Goal: Find contact information: Find contact information

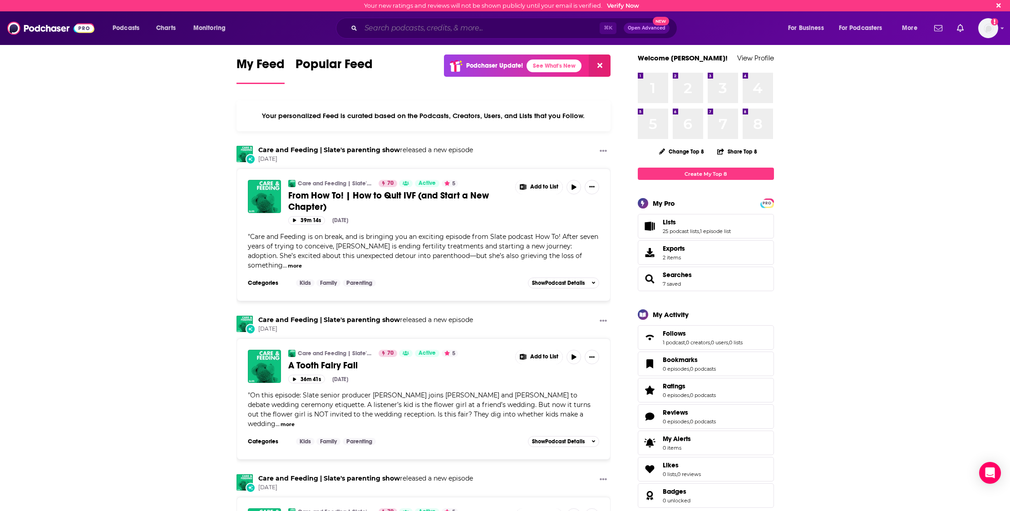
click at [429, 28] on input "Search podcasts, credits, & more..." at bounding box center [480, 28] width 239 height 15
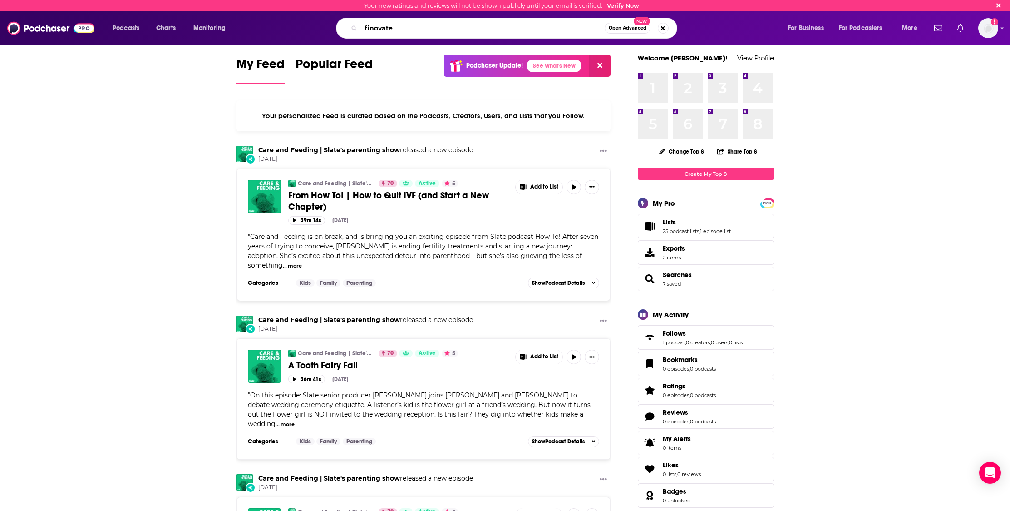
type input "finovate"
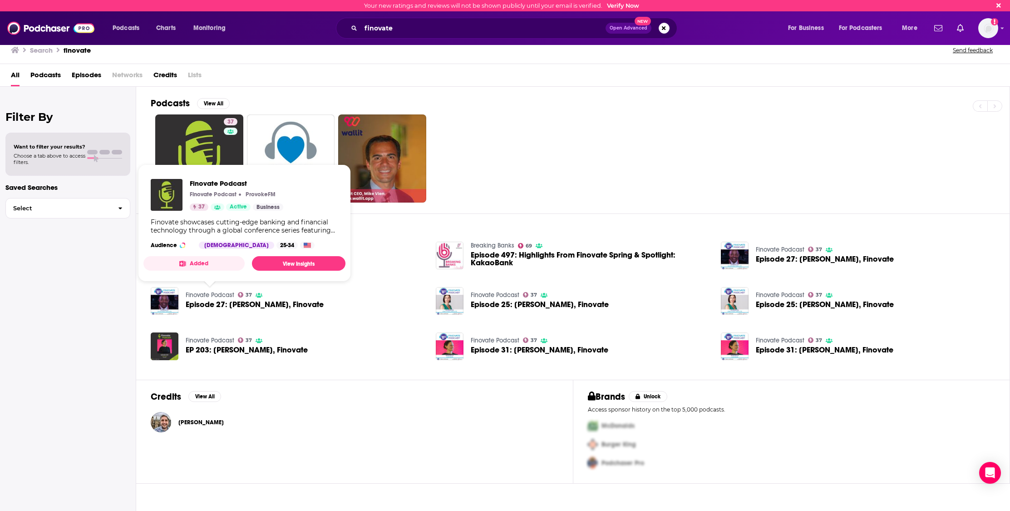
click at [200, 296] on link "Finovate Podcast" at bounding box center [210, 295] width 49 height 8
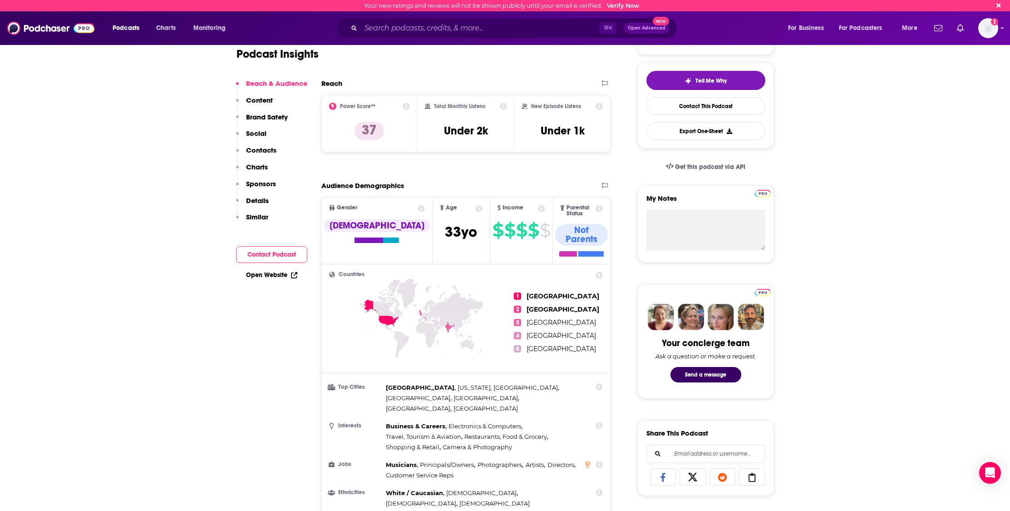
scroll to position [193, 0]
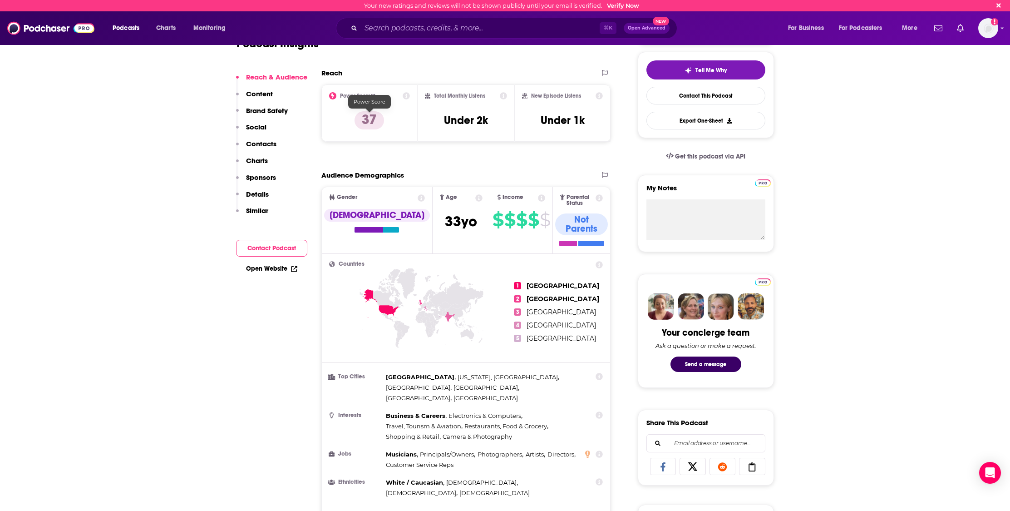
click at [376, 123] on p "37" at bounding box center [370, 120] width 30 height 18
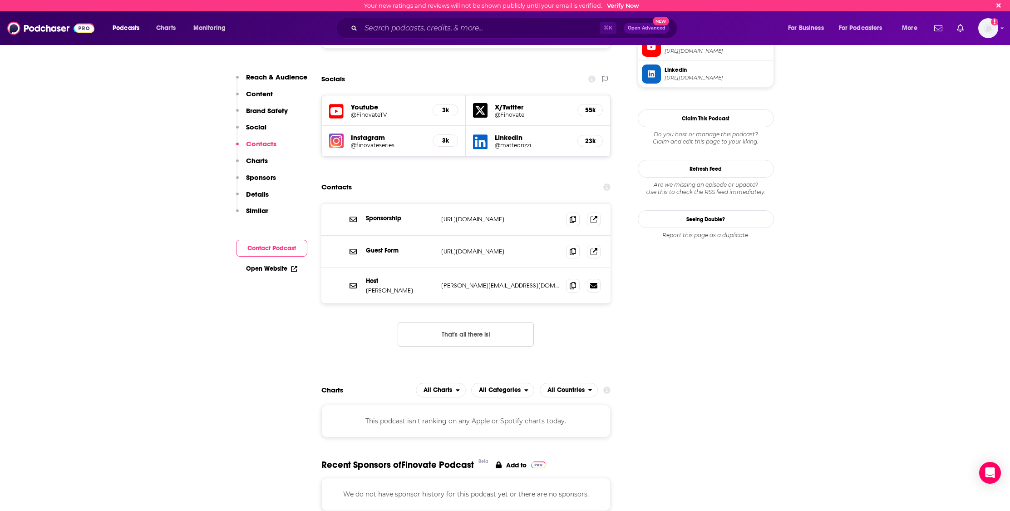
scroll to position [840, 0]
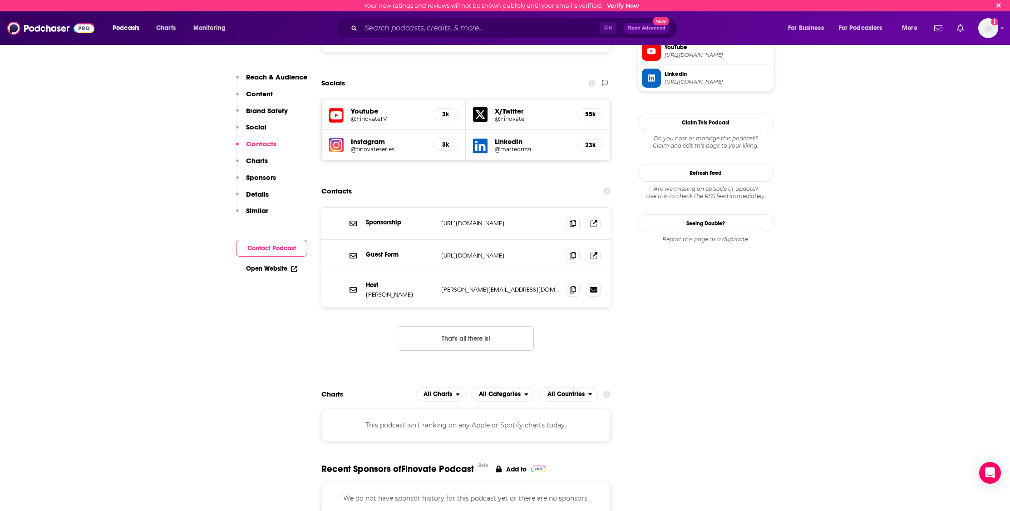
click at [525, 219] on p "[URL][DOMAIN_NAME]" at bounding box center [500, 223] width 118 height 8
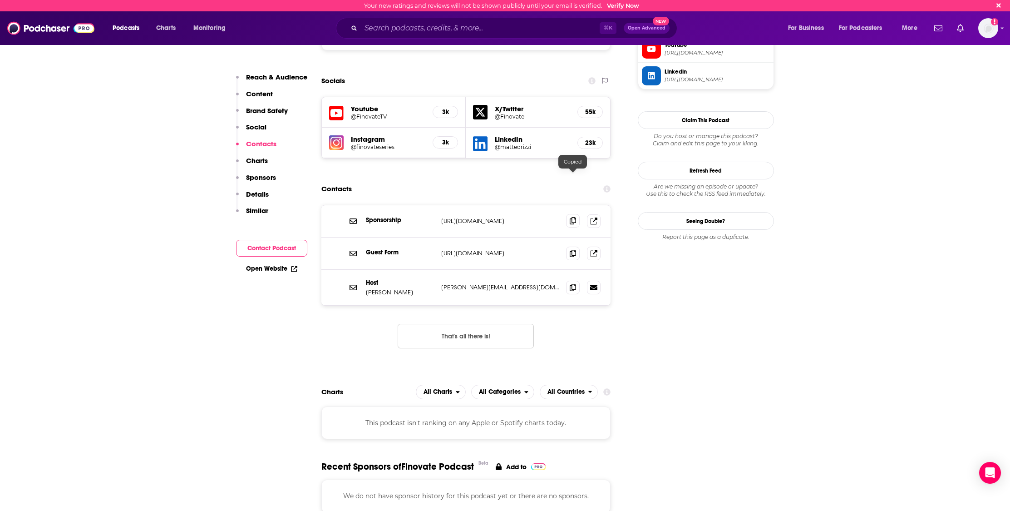
click at [568, 214] on span at bounding box center [573, 221] width 14 height 14
click at [483, 217] on p "[URL][DOMAIN_NAME]" at bounding box center [500, 221] width 118 height 8
click at [481, 218] on p "[URL][DOMAIN_NAME]" at bounding box center [500, 222] width 118 height 8
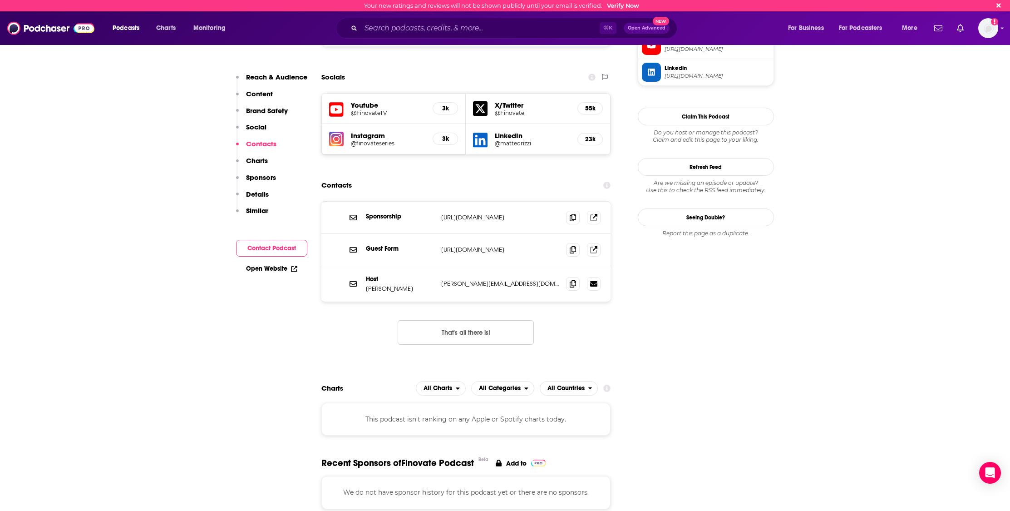
click at [452, 213] on p "[URL][DOMAIN_NAME]" at bounding box center [500, 217] width 118 height 8
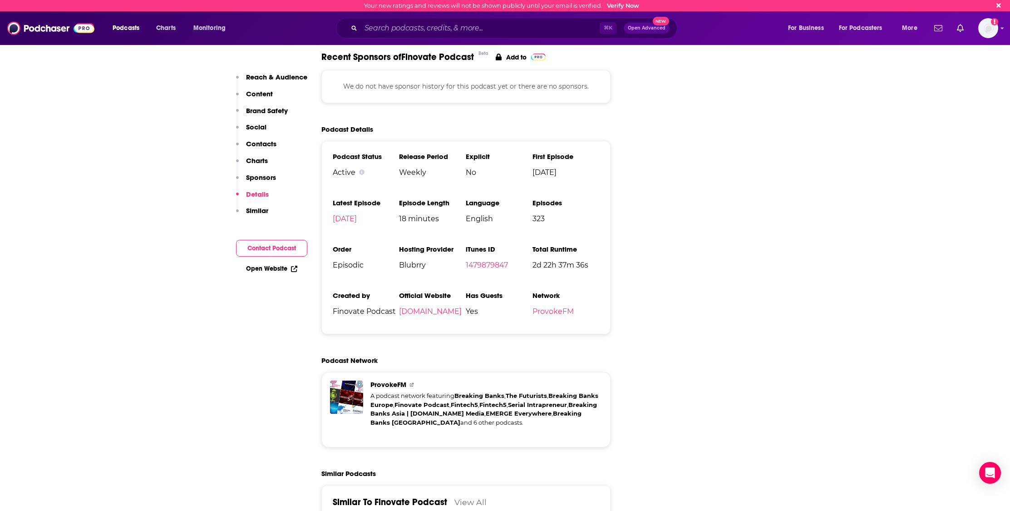
scroll to position [1300, 0]
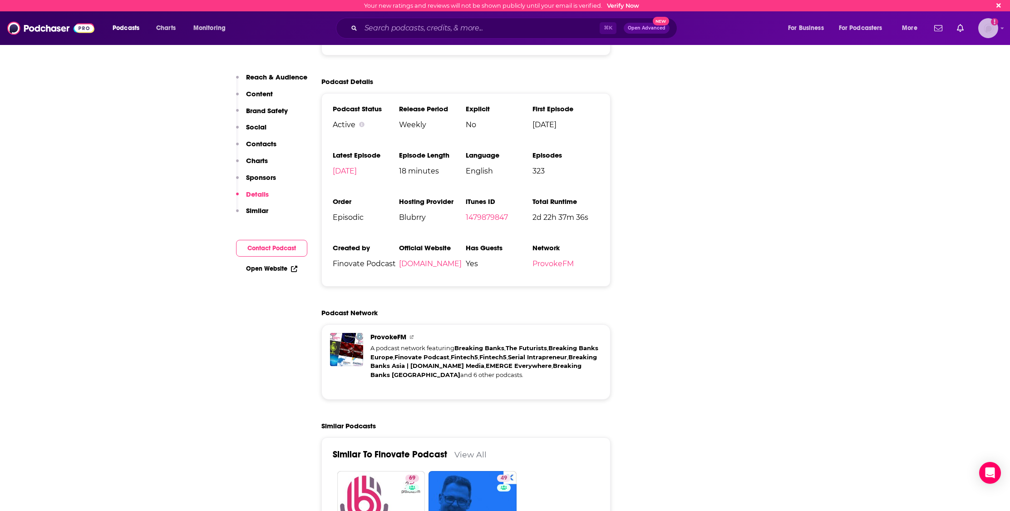
click at [1001, 27] on icon "Show profile menu" at bounding box center [1003, 27] width 4 height 5
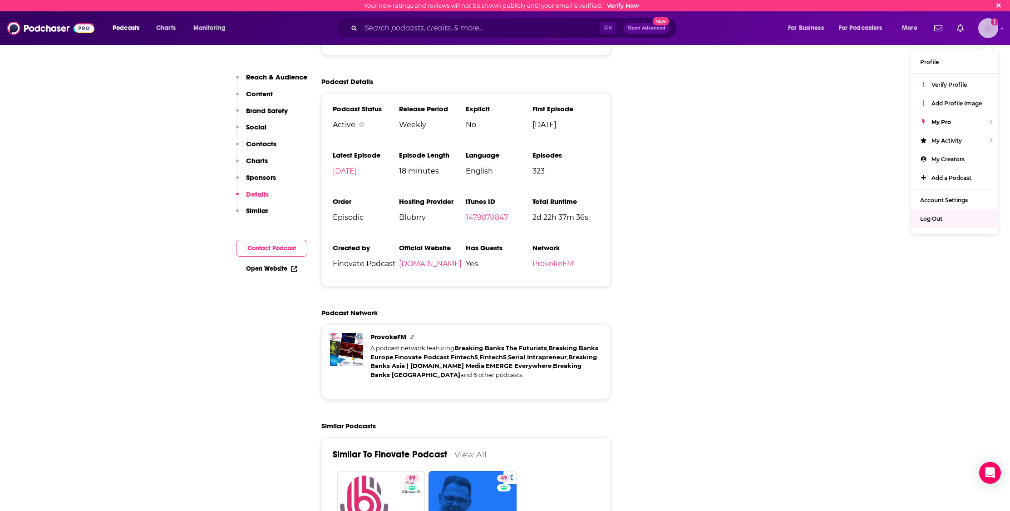
click at [935, 222] on span "Log Out" at bounding box center [931, 218] width 22 height 7
